Goal: Transaction & Acquisition: Subscribe to service/newsletter

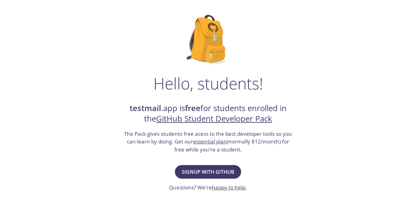
scroll to position [62, 0]
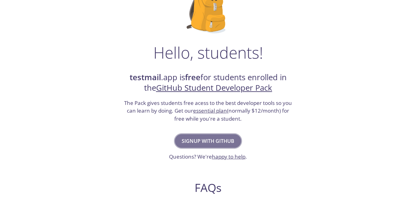
click at [194, 140] on span "Signup with GitHub" at bounding box center [208, 141] width 53 height 9
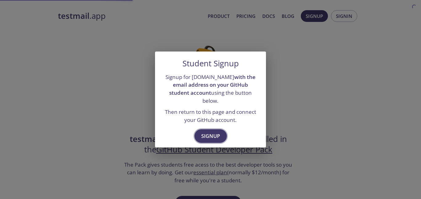
click at [206, 132] on span "Signup" at bounding box center [210, 136] width 19 height 9
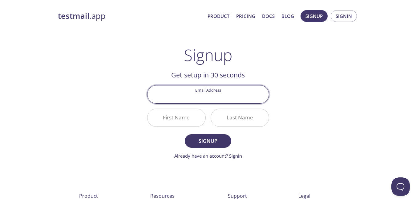
click at [206, 93] on input "Email Address" at bounding box center [208, 94] width 121 height 18
type input "[EMAIL_ADDRESS][DOMAIN_NAME]"
click at [179, 118] on input "First Name" at bounding box center [177, 118] width 58 height 18
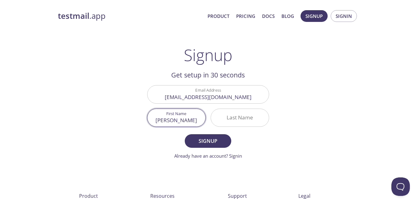
type input "[PERSON_NAME]"
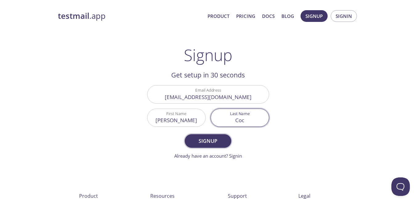
type input "Coc"
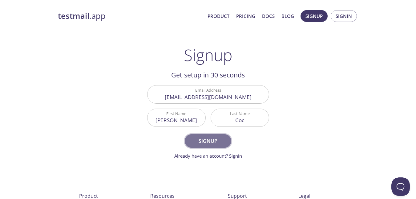
click at [215, 143] on span "Signup" at bounding box center [208, 141] width 33 height 9
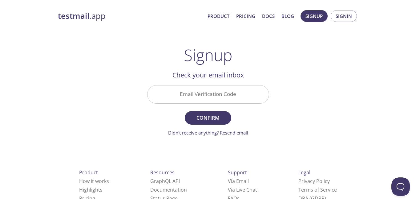
click at [196, 94] on input "Email Verification Code" at bounding box center [208, 94] width 121 height 18
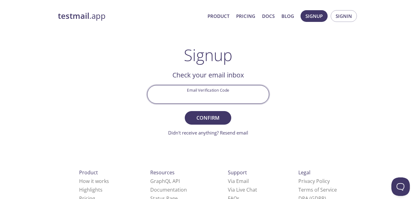
paste input "VK91F6L"
type input "VK91F6L"
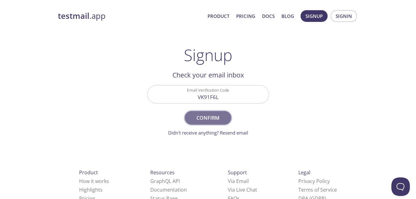
click at [206, 118] on span "Confirm" at bounding box center [208, 117] width 33 height 9
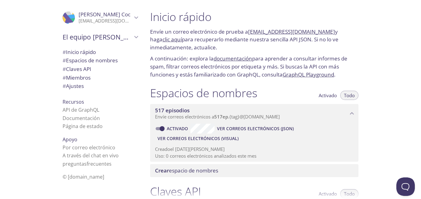
click at [396, 59] on div "Inicio rápido Envíe un correo electrónico de prueba a 517ep.test@inbox.testmail…" at bounding box center [283, 99] width 276 height 199
click at [272, 32] on font "[EMAIL_ADDRESS][DOMAIN_NAME]" at bounding box center [291, 31] width 87 height 7
click at [182, 36] on font "clic aquí" at bounding box center [171, 39] width 19 height 7
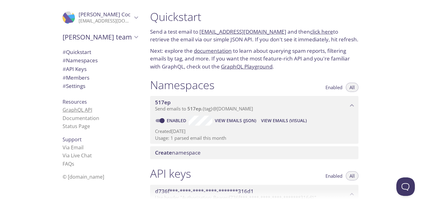
click at [74, 110] on link "GraphQL API" at bounding box center [78, 109] width 30 height 7
click at [73, 61] on span "# Namespaces" at bounding box center [80, 60] width 35 height 7
